Goal: Browse casually: Explore the website without a specific task or goal

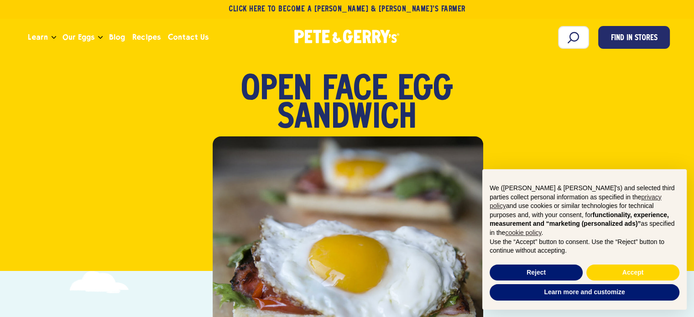
scroll to position [37, 0]
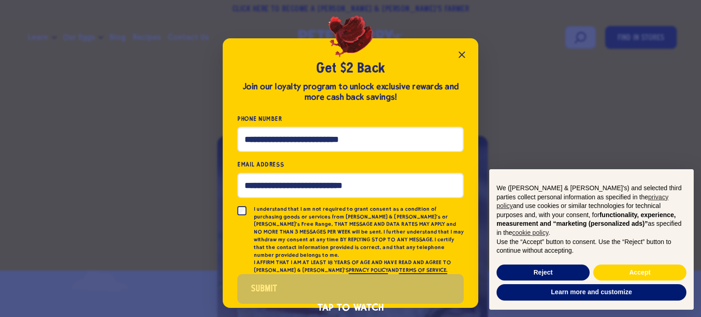
click at [459, 55] on icon "Close popup" at bounding box center [461, 54] width 11 height 11
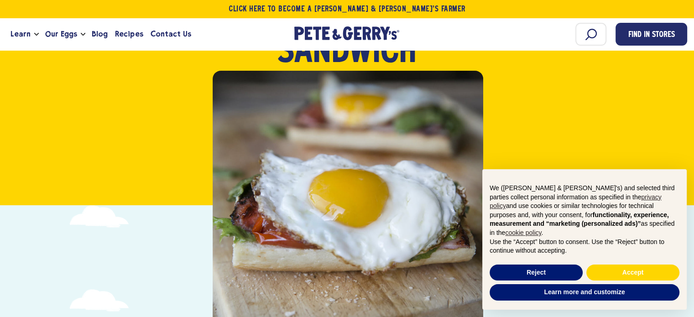
scroll to position [110, 0]
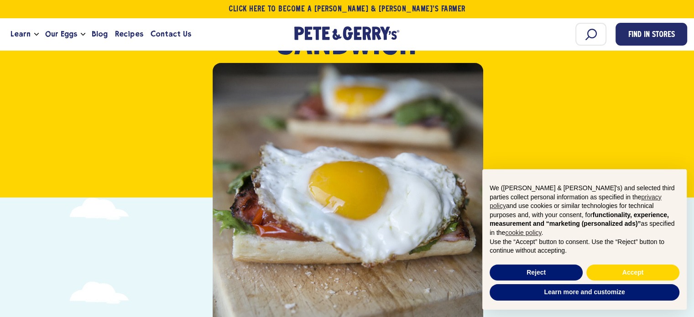
click at [350, 202] on div at bounding box center [348, 198] width 271 height 271
drag, startPoint x: 350, startPoint y: 202, endPoint x: 312, endPoint y: 177, distance: 46.4
click at [312, 177] on div at bounding box center [348, 198] width 271 height 271
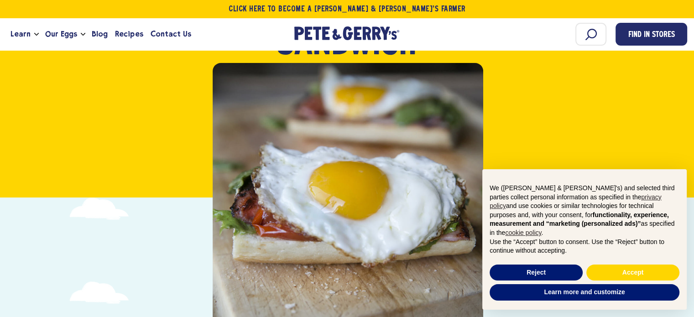
click at [312, 177] on div at bounding box center [348, 198] width 271 height 271
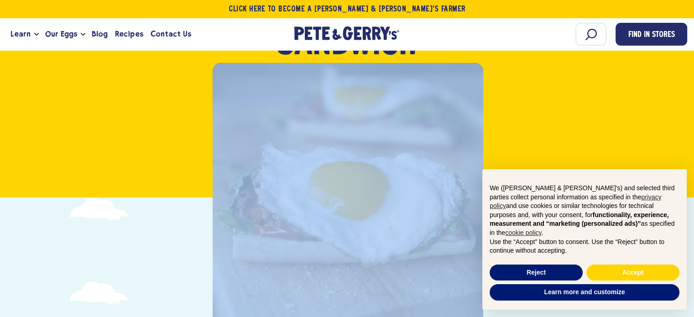
click at [312, 177] on div at bounding box center [348, 198] width 271 height 271
drag, startPoint x: 312, startPoint y: 177, endPoint x: 278, endPoint y: 208, distance: 45.5
click at [278, 208] on div at bounding box center [348, 198] width 271 height 271
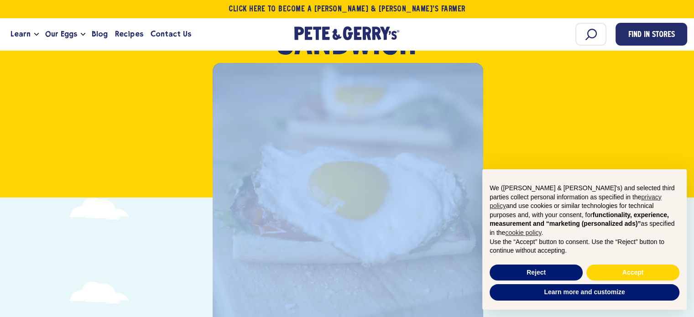
click at [278, 208] on div at bounding box center [348, 198] width 271 height 271
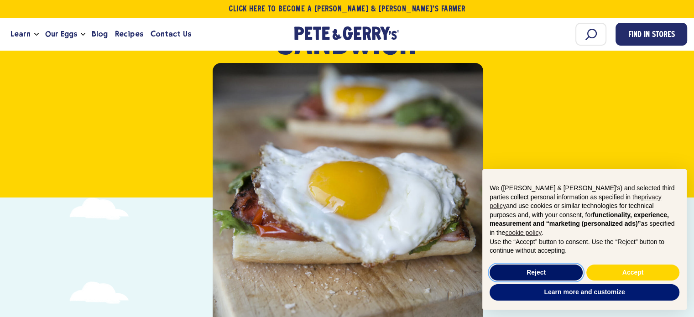
click at [550, 271] on button "Reject" at bounding box center [536, 273] width 93 height 16
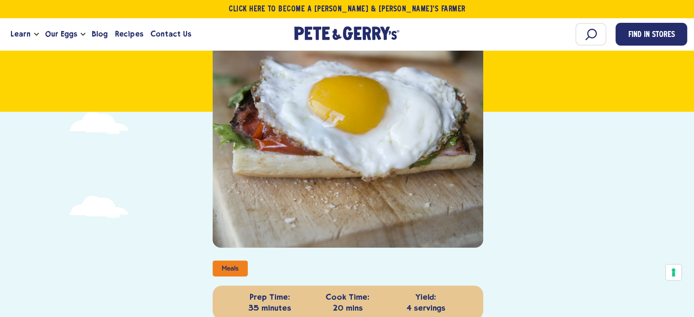
scroll to position [201, 0]
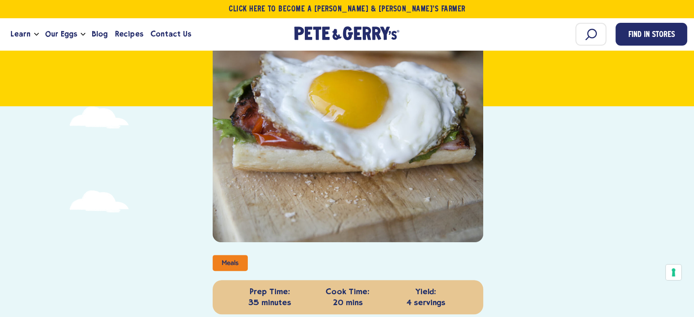
click at [376, 96] on div at bounding box center [348, 107] width 271 height 271
